Goal: Task Accomplishment & Management: Manage account settings

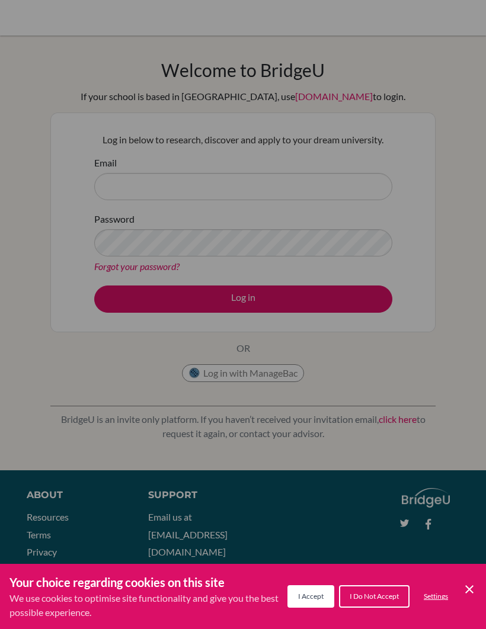
click at [310, 595] on span "I Accept" at bounding box center [310, 596] width 25 height 9
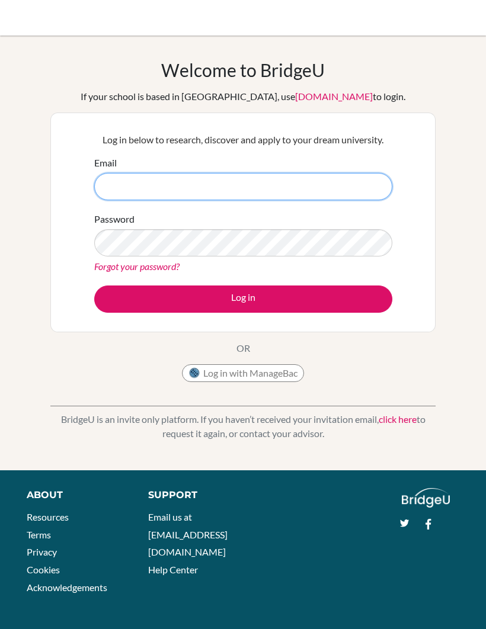
click at [316, 186] on input "Email" at bounding box center [243, 186] width 298 height 27
type input "i"
type input "Iderenerel621@gmail.com"
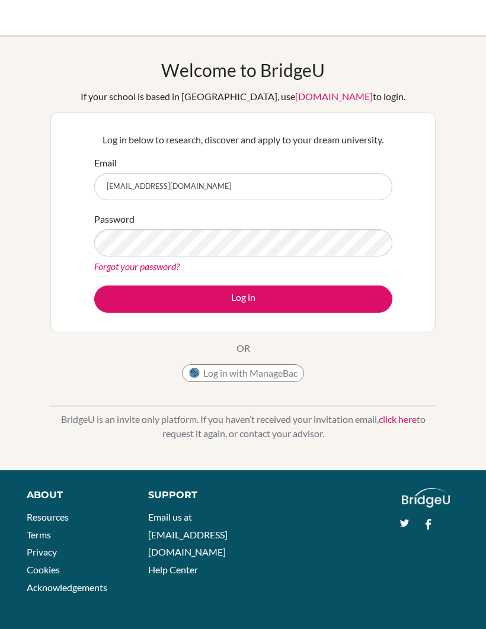
click at [174, 262] on link "Forgot your password?" at bounding box center [136, 266] width 85 height 11
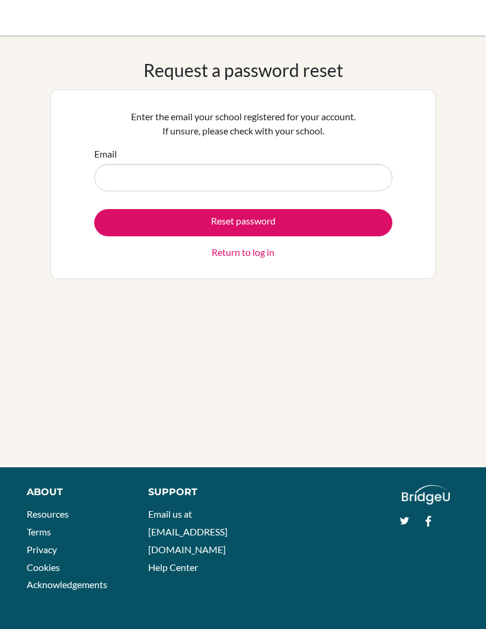
click at [342, 181] on input "Email" at bounding box center [243, 177] width 298 height 27
type input "[EMAIL_ADDRESS][DOMAIN_NAME]"
click at [336, 221] on button "Reset password" at bounding box center [243, 222] width 298 height 27
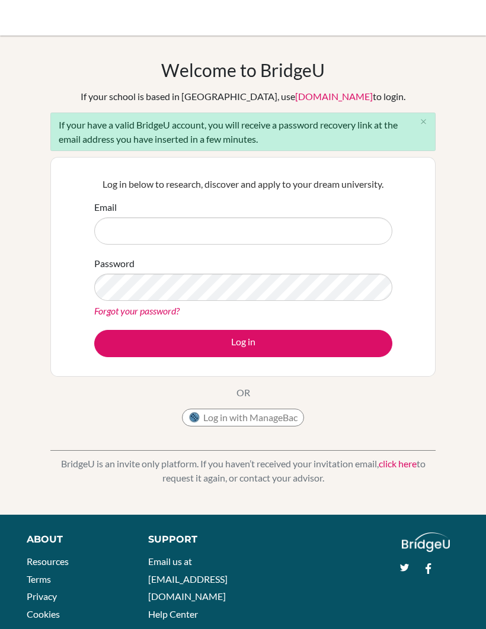
click at [281, 237] on input "Email" at bounding box center [243, 231] width 298 height 27
click at [433, 126] on button "close" at bounding box center [423, 122] width 24 height 18
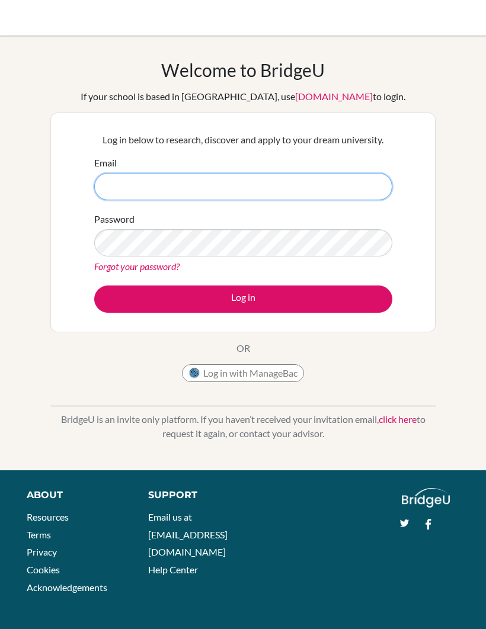
click at [324, 177] on input "Email" at bounding box center [243, 186] width 298 height 27
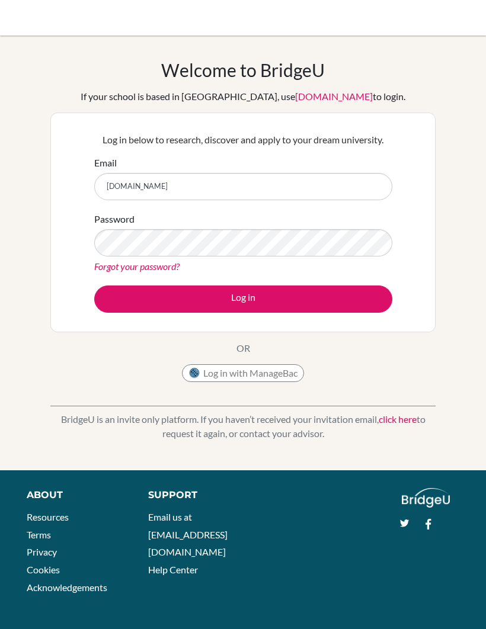
click at [354, 295] on button "Log in" at bounding box center [243, 299] width 298 height 27
click at [320, 293] on button "Log in" at bounding box center [243, 299] width 298 height 27
click at [308, 295] on button "Log in" at bounding box center [243, 299] width 298 height 27
click at [347, 180] on input "iderenerel621gmail.com" at bounding box center [243, 186] width 298 height 27
click at [342, 190] on input "iderenerel621gmail.com" at bounding box center [243, 186] width 298 height 27
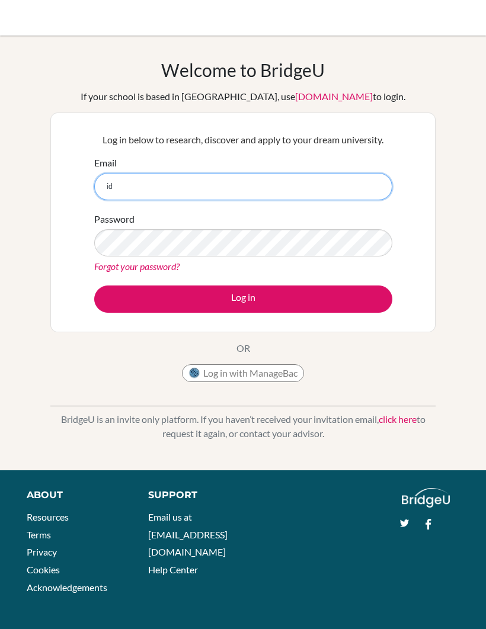
type input "i"
type input "Iderenerel621@gmail.com"
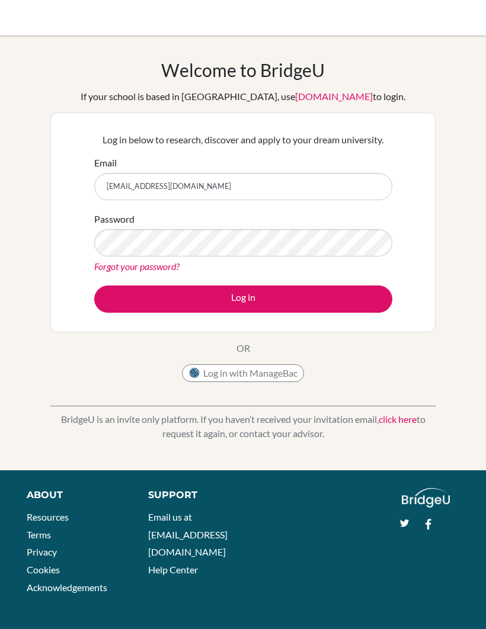
click at [346, 293] on button "Log in" at bounding box center [243, 299] width 298 height 27
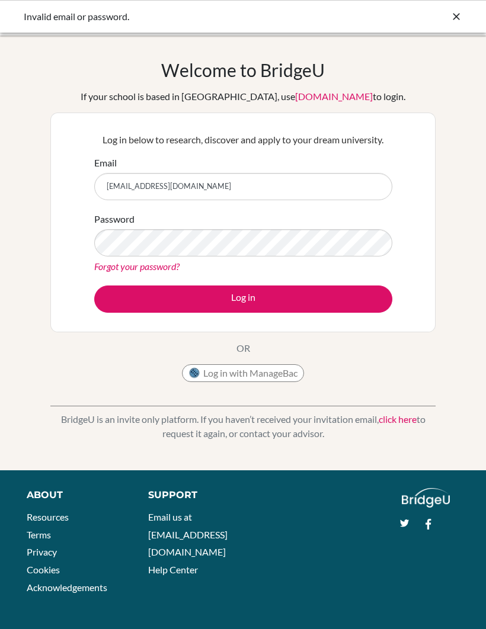
click at [456, 21] on icon at bounding box center [456, 17] width 12 height 12
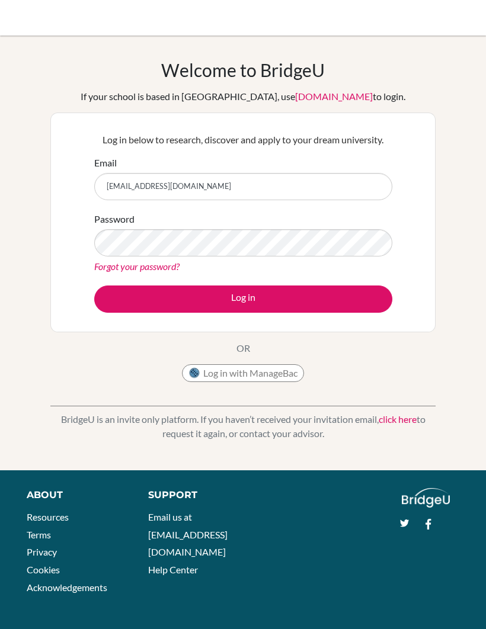
click at [433, 405] on div "BridgeU is an invite only platform. If you haven’t received your invitation ema…" at bounding box center [242, 417] width 385 height 59
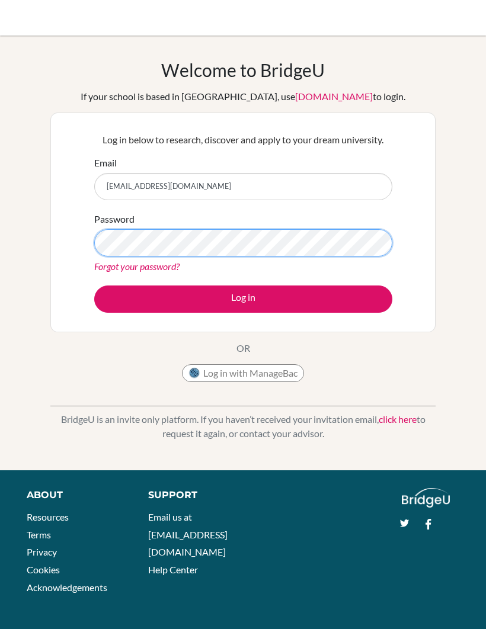
click at [243, 299] on button "Log in" at bounding box center [243, 299] width 298 height 27
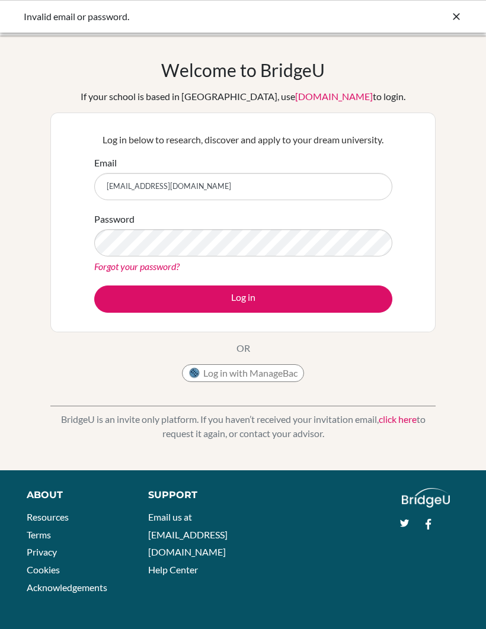
click at [453, 22] on icon at bounding box center [456, 17] width 12 height 12
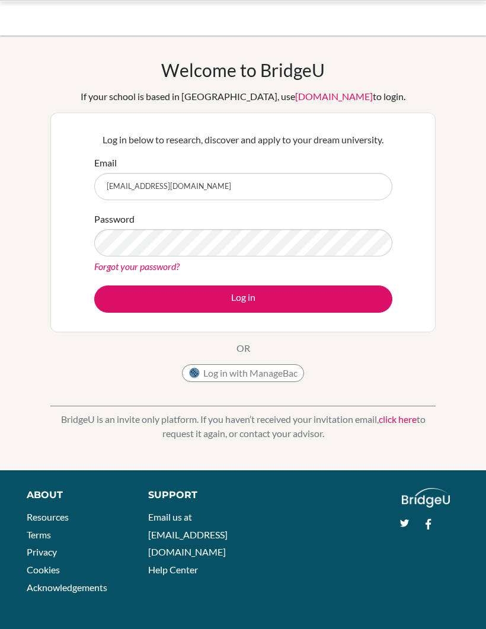
click at [458, 19] on div at bounding box center [243, 18] width 474 height 36
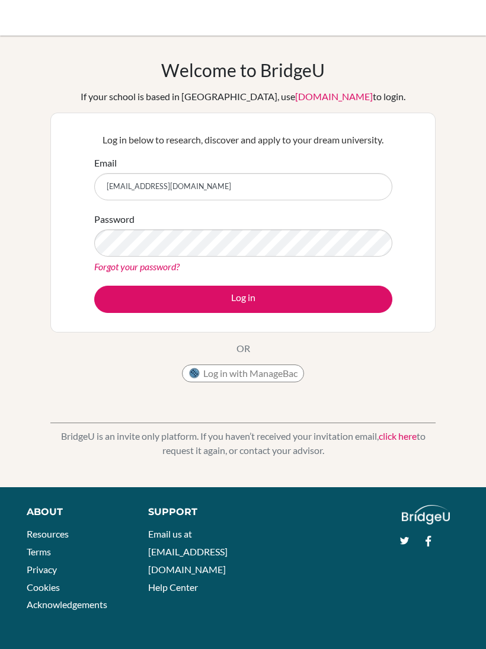
click at [427, 420] on div "BridgeU is an invite only platform. If you haven’t received your invitation ema…" at bounding box center [242, 434] width 385 height 59
click at [122, 199] on input "Iderenerel621@gmail.com" at bounding box center [243, 186] width 298 height 27
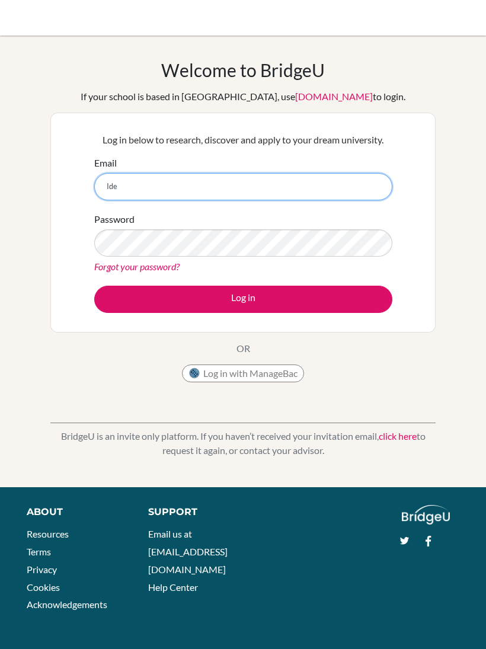
type input "Id"
type input "[EMAIL_ADDRESS][DOMAIN_NAME]"
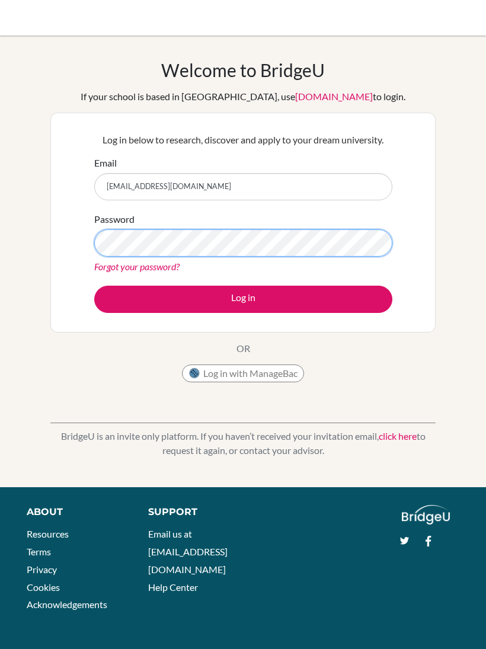
click at [243, 299] on button "Log in" at bounding box center [243, 299] width 298 height 27
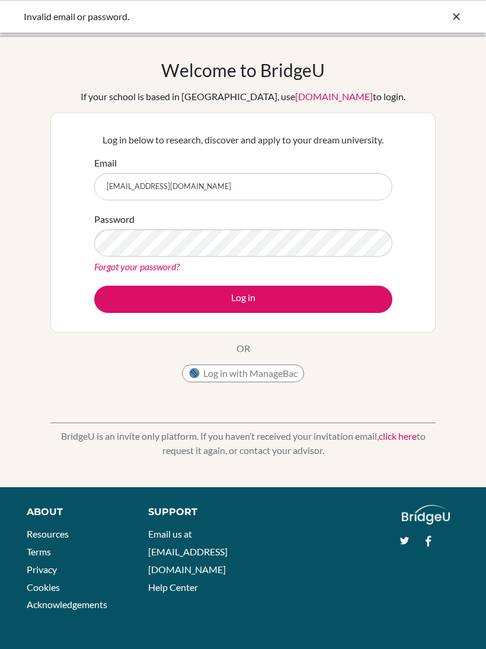
click at [340, 287] on button "Log in" at bounding box center [243, 299] width 298 height 27
click at [143, 269] on link "Forgot your password?" at bounding box center [136, 266] width 85 height 11
click at [282, 225] on div "Password Forgot your password?" at bounding box center [243, 243] width 298 height 62
click at [333, 300] on button "Log in" at bounding box center [243, 299] width 298 height 27
click at [321, 291] on button "Log in" at bounding box center [243, 299] width 298 height 27
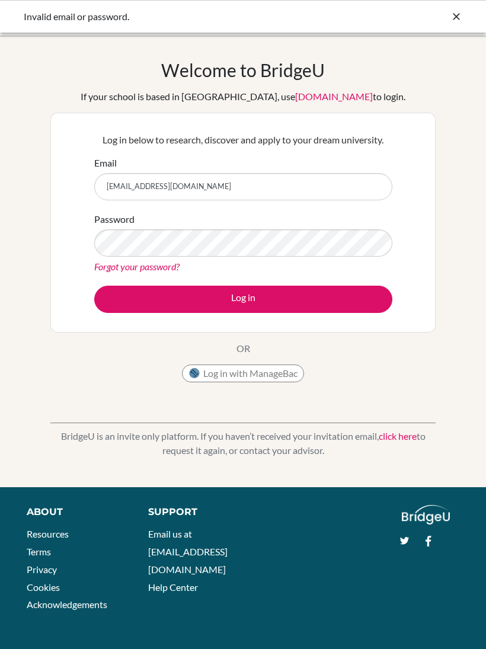
click at [333, 288] on button "Log in" at bounding box center [243, 299] width 298 height 27
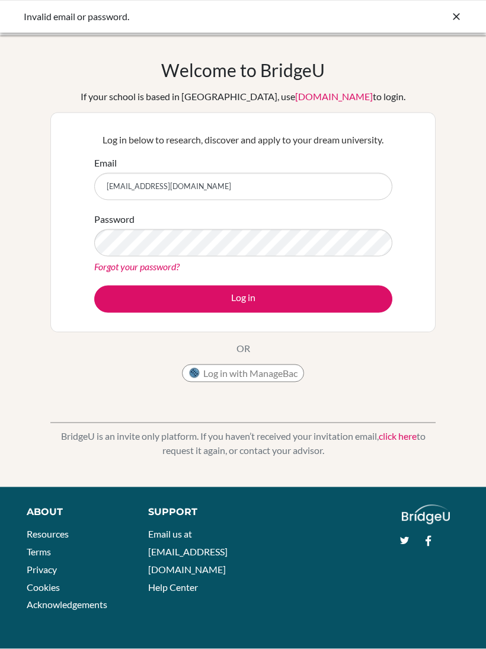
click at [315, 312] on button "Log in" at bounding box center [243, 299] width 298 height 27
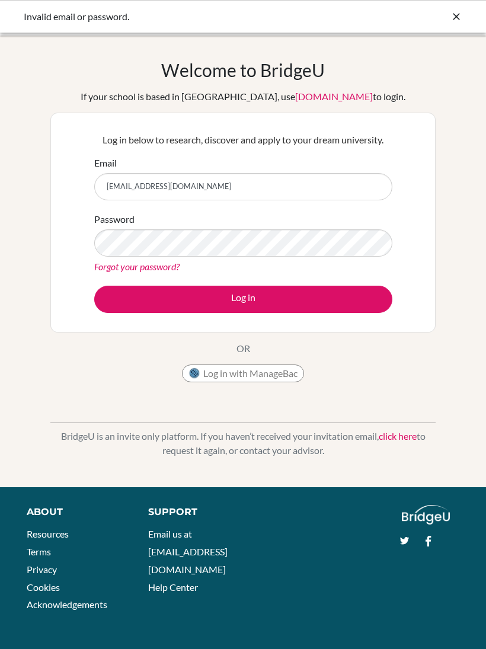
click at [365, 296] on button "Log in" at bounding box center [243, 299] width 298 height 27
click at [315, 223] on div "Password Forgot your password?" at bounding box center [243, 243] width 298 height 62
click at [334, 303] on button "Log in" at bounding box center [243, 299] width 298 height 27
click at [340, 296] on button "Log in" at bounding box center [243, 299] width 298 height 27
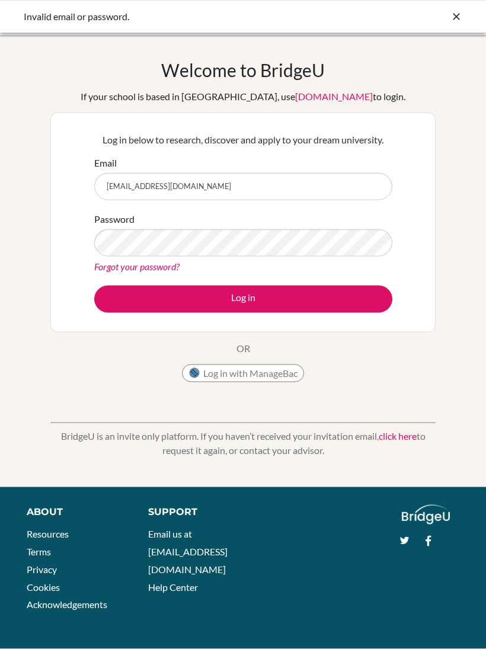
click at [349, 290] on button "Log in" at bounding box center [243, 299] width 298 height 27
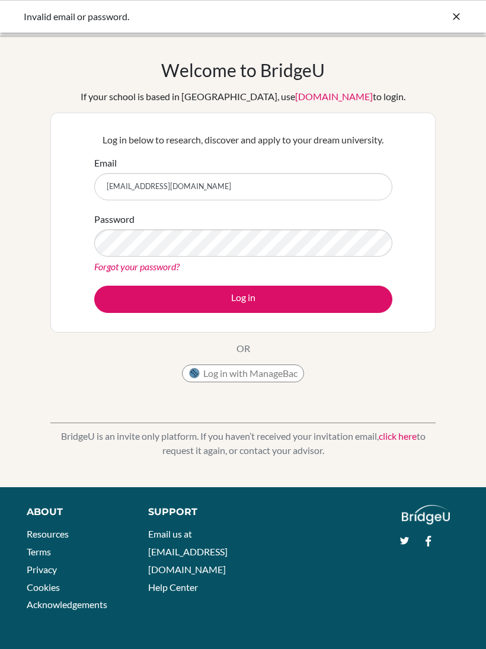
click at [148, 266] on link "Forgot your password?" at bounding box center [136, 266] width 85 height 11
click at [101, 311] on button "Log in" at bounding box center [243, 299] width 298 height 27
click at [107, 301] on button "Log in" at bounding box center [243, 299] width 298 height 27
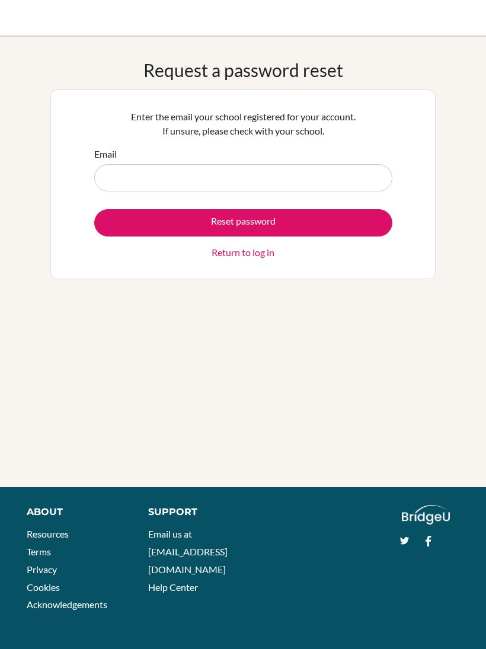
click at [334, 167] on input "Email" at bounding box center [243, 177] width 298 height 27
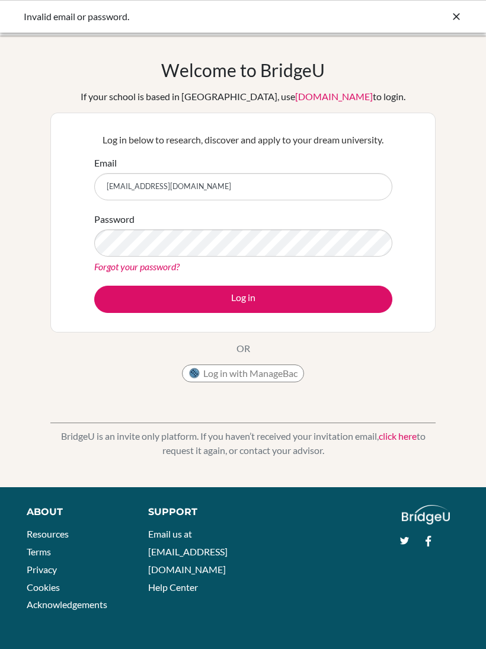
click at [346, 302] on button "Log in" at bounding box center [243, 299] width 298 height 27
click at [239, 287] on button "Log in" at bounding box center [243, 299] width 298 height 27
click at [223, 291] on button "Log in" at bounding box center [243, 299] width 298 height 27
click at [217, 311] on button "Log in" at bounding box center [243, 299] width 298 height 27
click at [222, 309] on button "Log in" at bounding box center [243, 299] width 298 height 27
